Goal: Find specific page/section: Find specific page/section

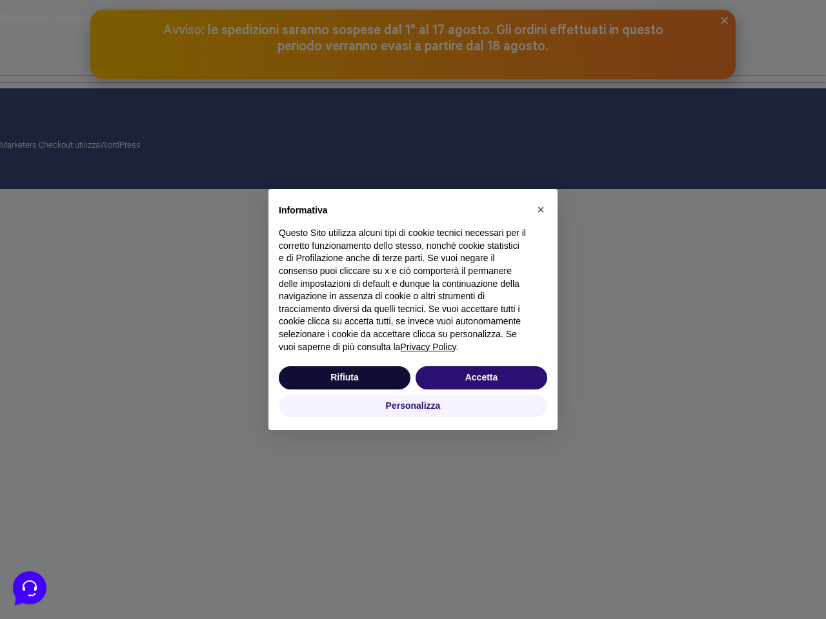
click at [413, 94] on div "× Informativa Questo Sito utilizza alcuni tipi di cookie tecnici necessari per …" at bounding box center [413, 309] width 826 height 619
click at [413, 310] on p "Questo Sito utilizza alcuni tipi di cookie tecnici necessari per il corretto fu…" at bounding box center [403, 290] width 248 height 126
click at [541, 210] on span "×" at bounding box center [541, 210] width 8 height 14
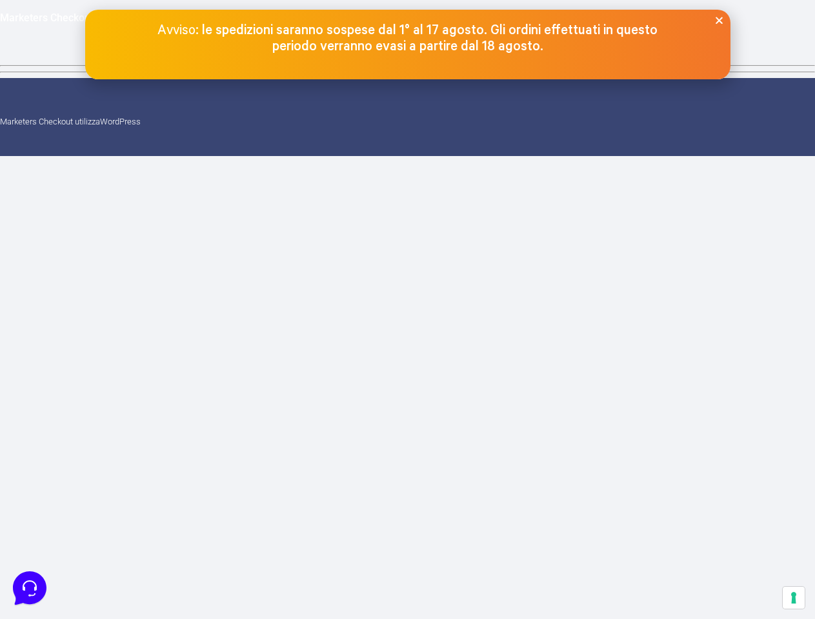
click at [413, 156] on html "Marketers Checkout Marketers Checkout utilizza WordPress Avviso : le spedizioni…" at bounding box center [407, 78] width 815 height 156
click at [345, 156] on html "Marketers Checkout Marketers Checkout utilizza WordPress Avviso : le spedizioni…" at bounding box center [407, 78] width 815 height 156
click at [481, 156] on html "Marketers Checkout Marketers Checkout utilizza WordPress Avviso : le spedizioni…" at bounding box center [407, 78] width 815 height 156
click at [30, 589] on icon at bounding box center [30, 589] width 34 height 34
